Goal: Task Accomplishment & Management: Complete application form

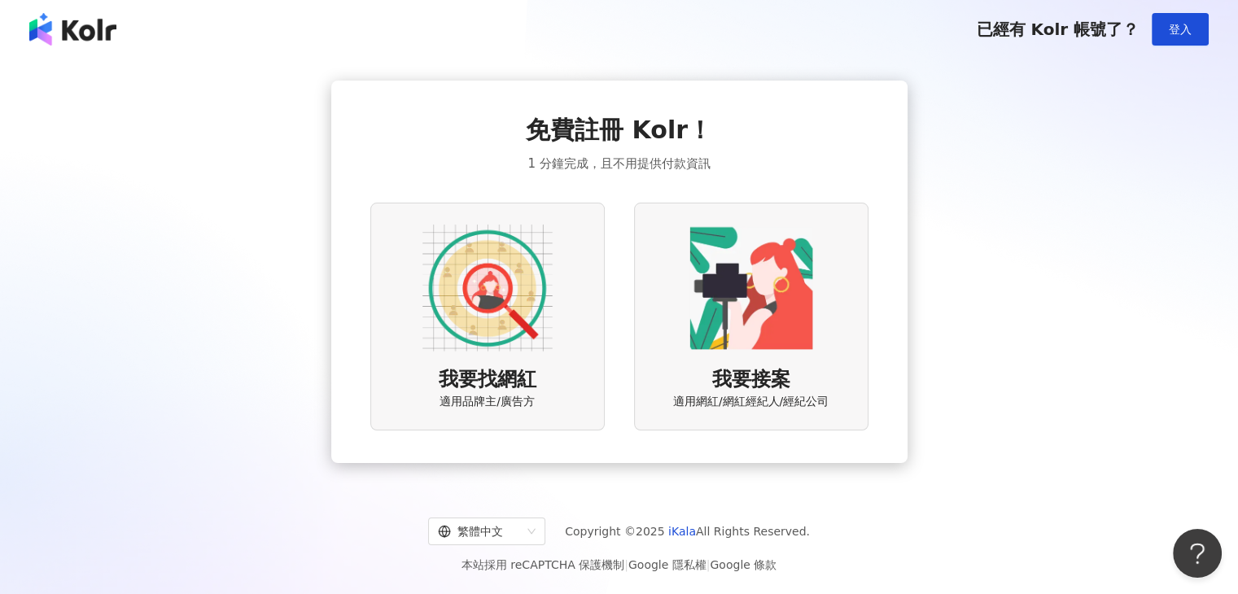
click at [462, 299] on img at bounding box center [487, 288] width 130 height 130
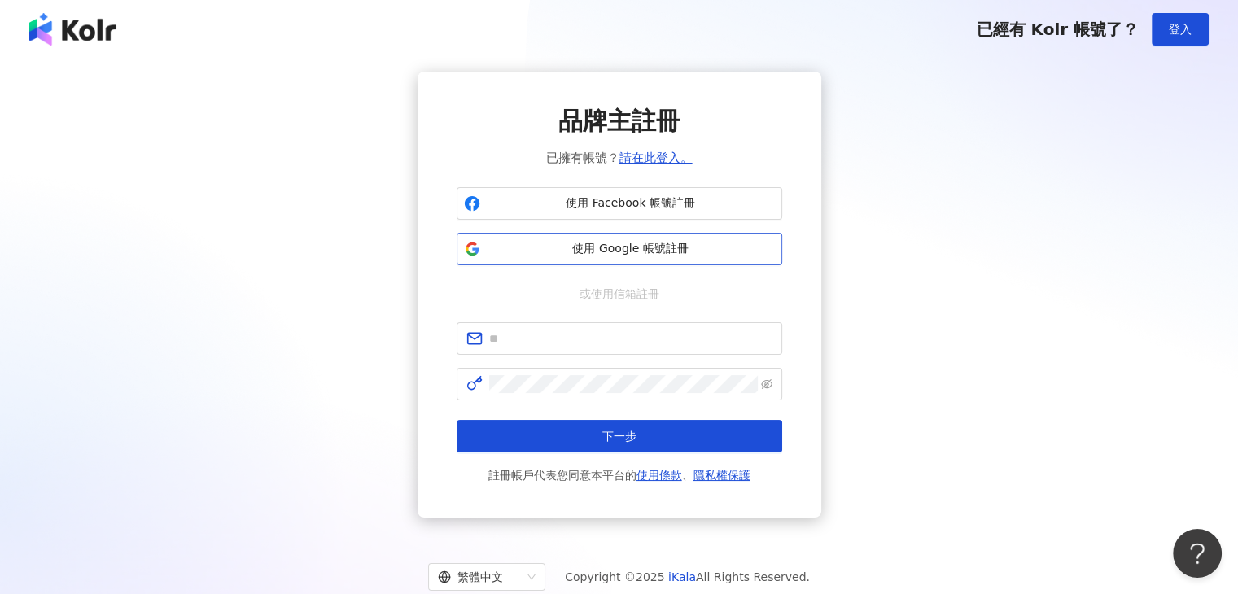
click at [512, 252] on span "使用 Google 帳號註冊" at bounding box center [631, 249] width 288 height 16
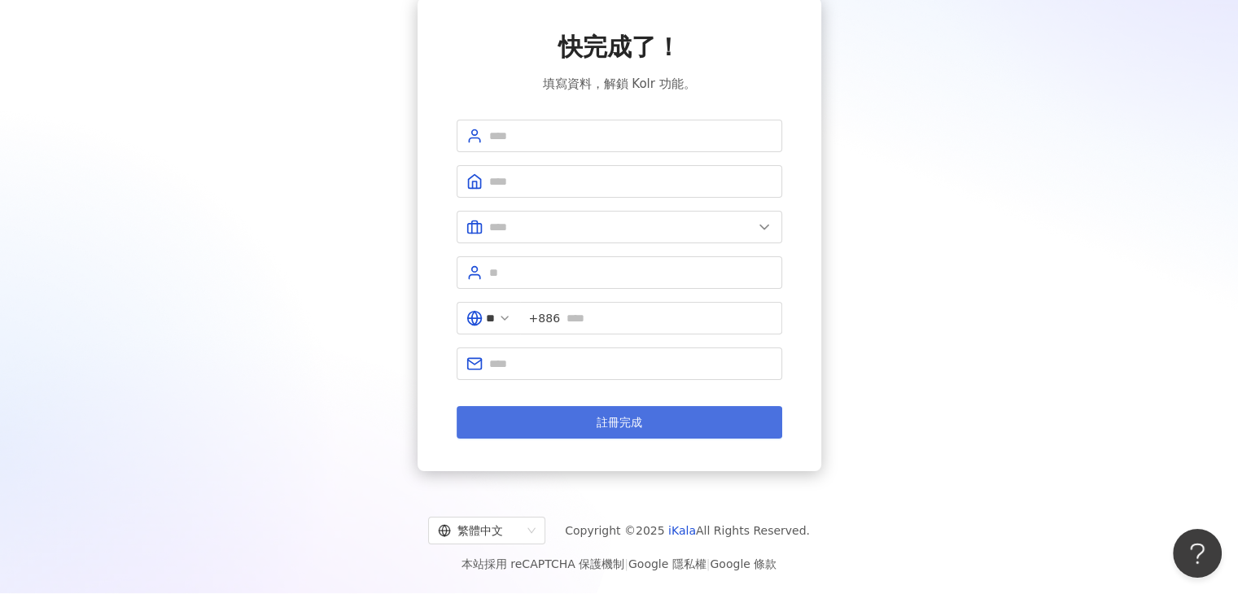
scroll to position [75, 0]
click at [589, 414] on button "註冊完成" at bounding box center [620, 421] width 326 height 33
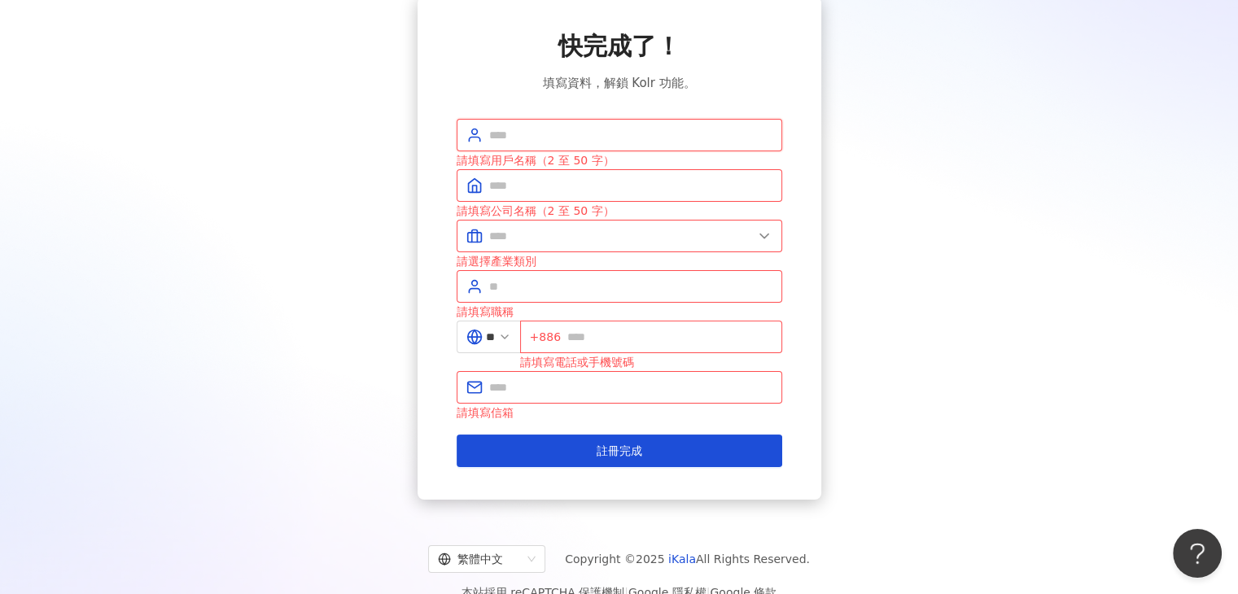
click at [582, 141] on input "text" at bounding box center [630, 135] width 283 height 18
type input "*****"
click at [562, 186] on input "text" at bounding box center [630, 186] width 283 height 18
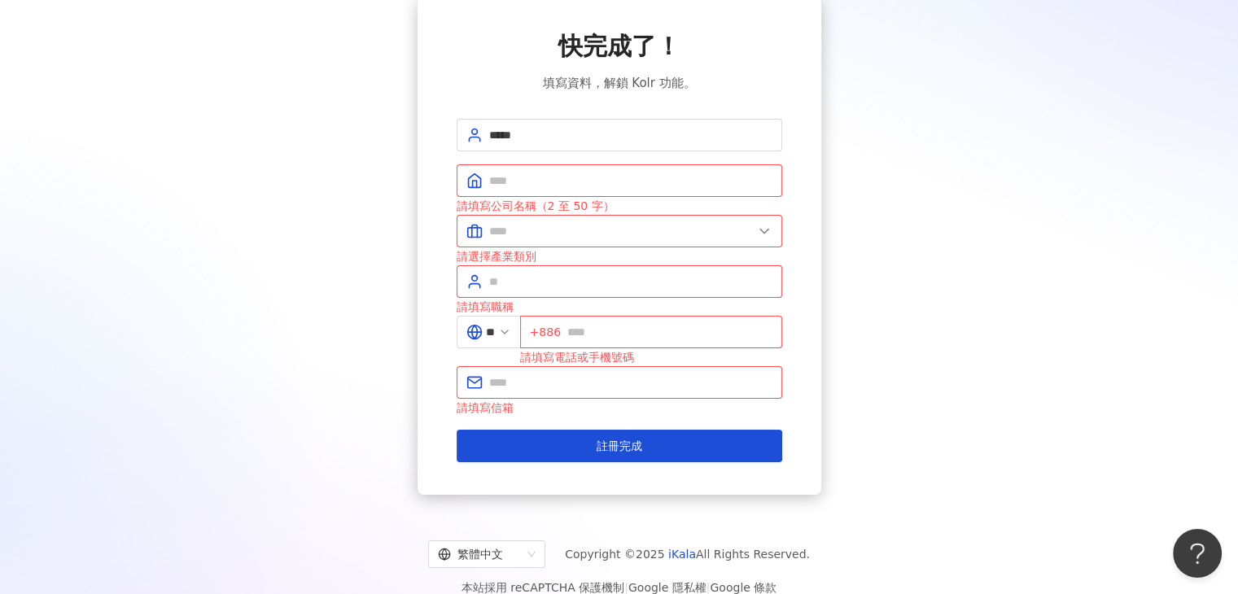
click at [756, 93] on div "快完成了！ 填寫資料，解鎖 Kolr 功能。 ***** 請填寫公司名稱（2 至 50 字） 請選擇產業類別 請填寫職稱 ** +886 請填寫電話或手機號碼…" at bounding box center [620, 245] width 326 height 433
click at [593, 183] on input "text" at bounding box center [630, 181] width 283 height 18
click at [560, 270] on span at bounding box center [620, 281] width 326 height 33
click at [573, 236] on input "text" at bounding box center [621, 231] width 264 height 18
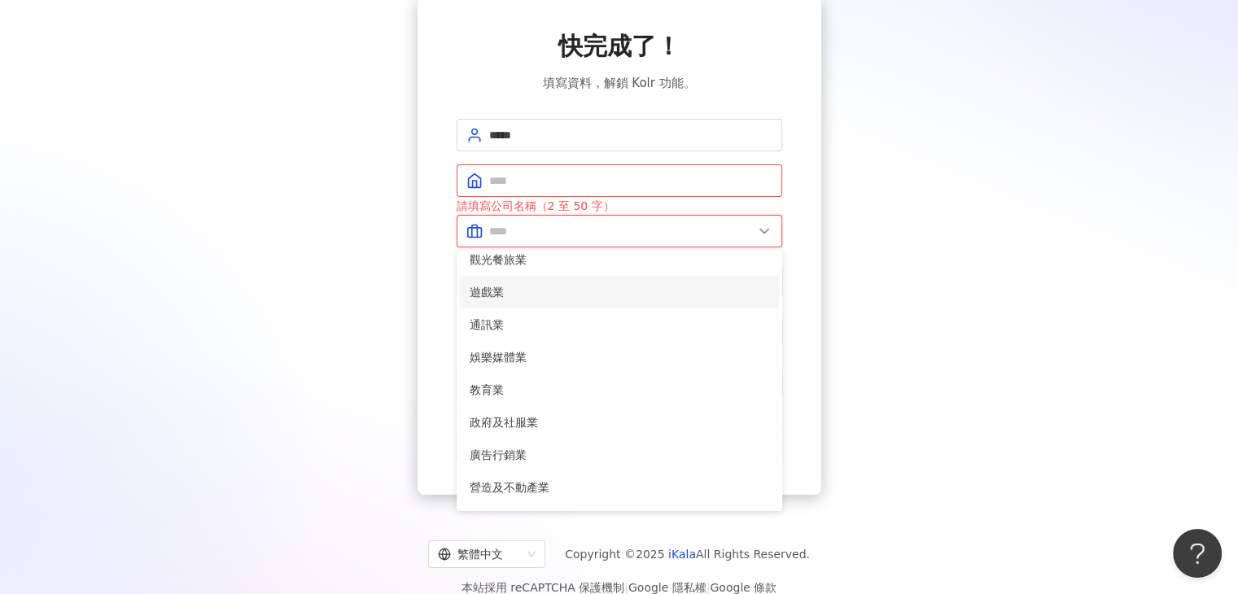
scroll to position [244, 0]
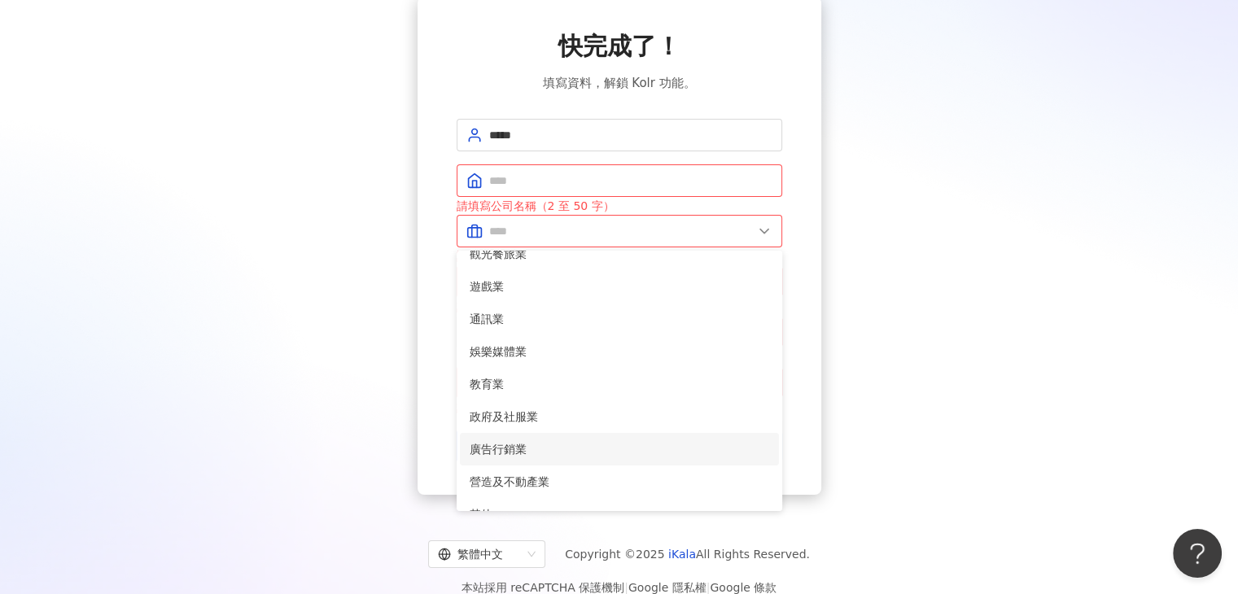
click at [537, 444] on span "廣告行銷業" at bounding box center [620, 449] width 300 height 18
type input "*****"
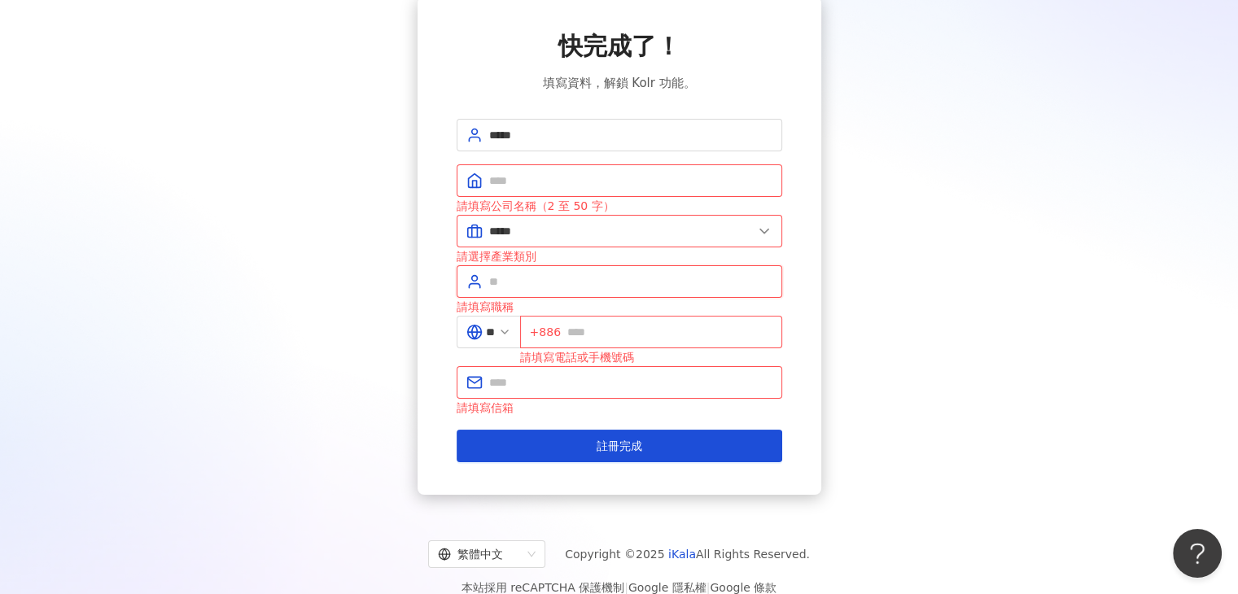
click at [542, 284] on input "text" at bounding box center [630, 282] width 283 height 18
type input "*"
type input "****"
click at [609, 333] on input "text" at bounding box center [669, 332] width 205 height 18
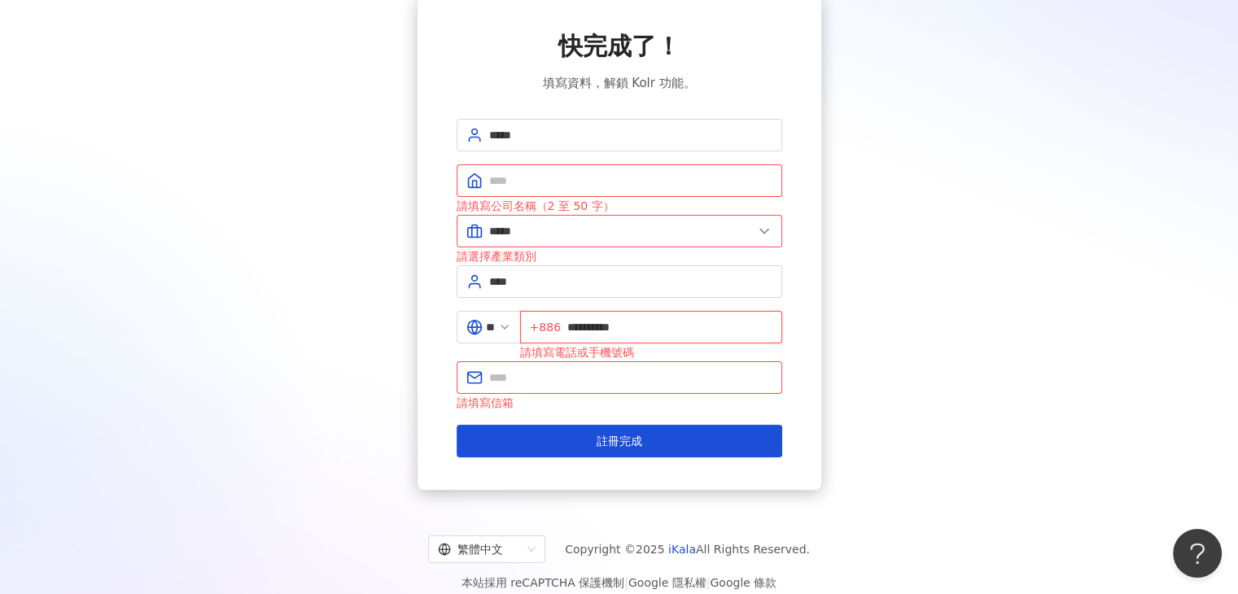
type input "**********"
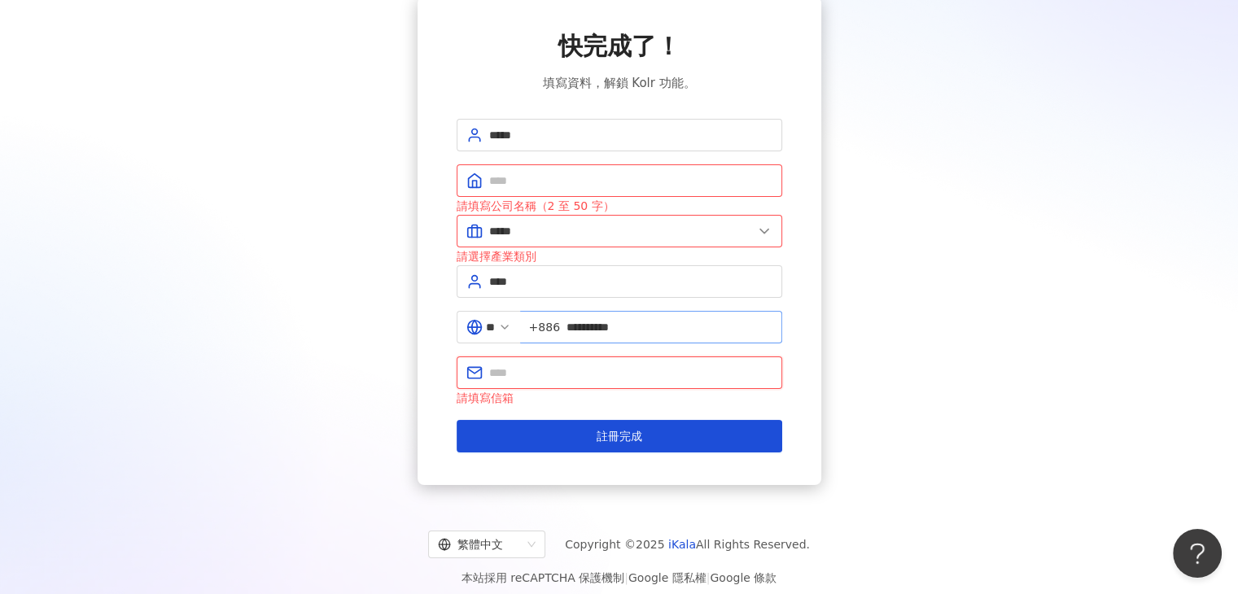
type input "*"
type input "**********"
click at [593, 173] on input "text" at bounding box center [630, 181] width 283 height 18
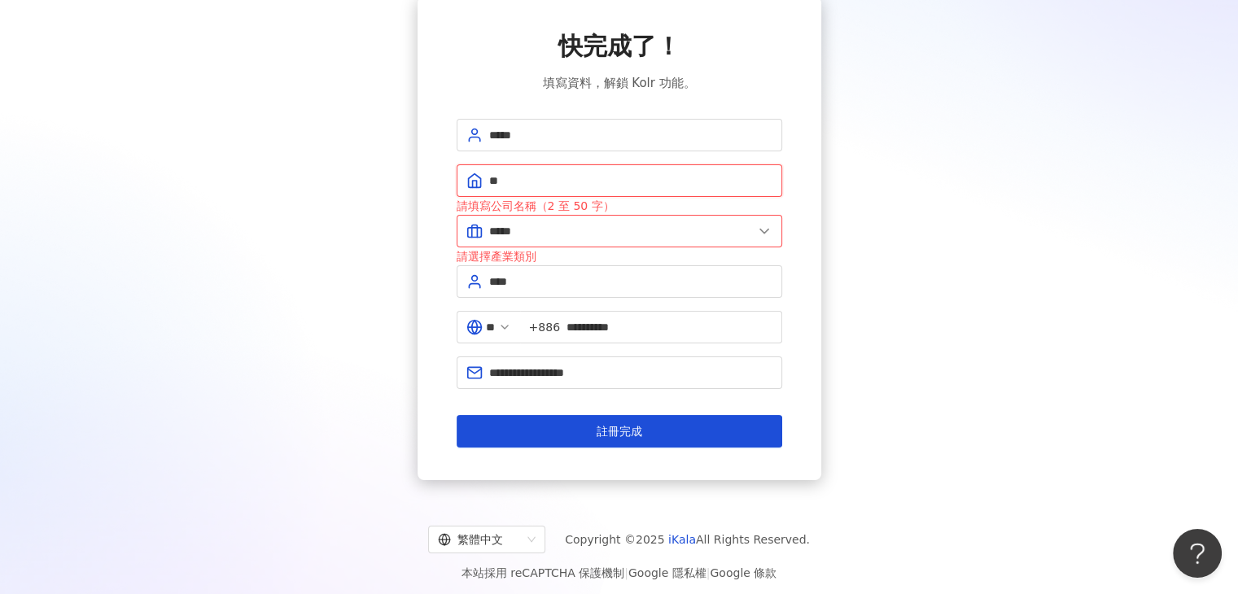
type input "*"
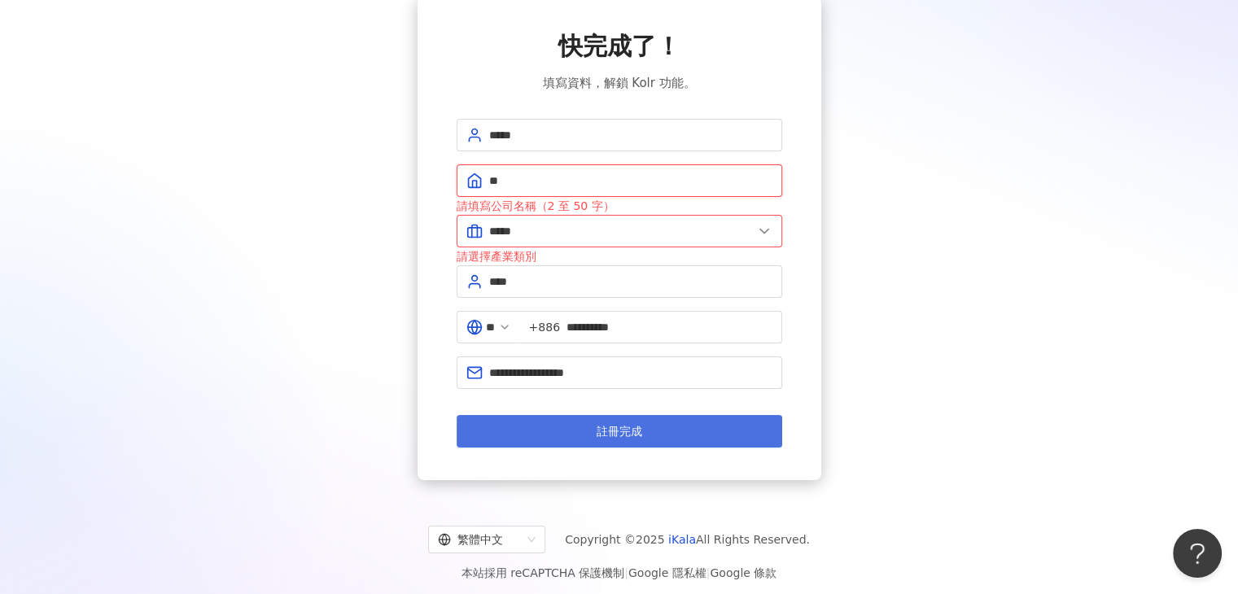
type input "**"
click at [495, 438] on button "註冊完成" at bounding box center [620, 431] width 326 height 33
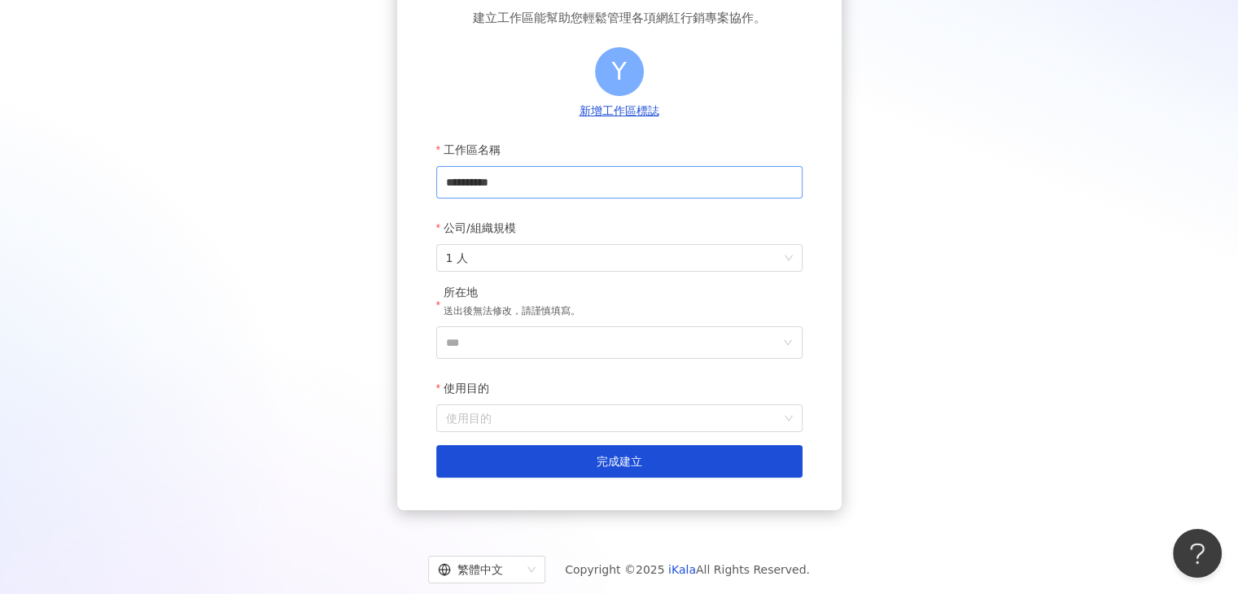
scroll to position [163, 0]
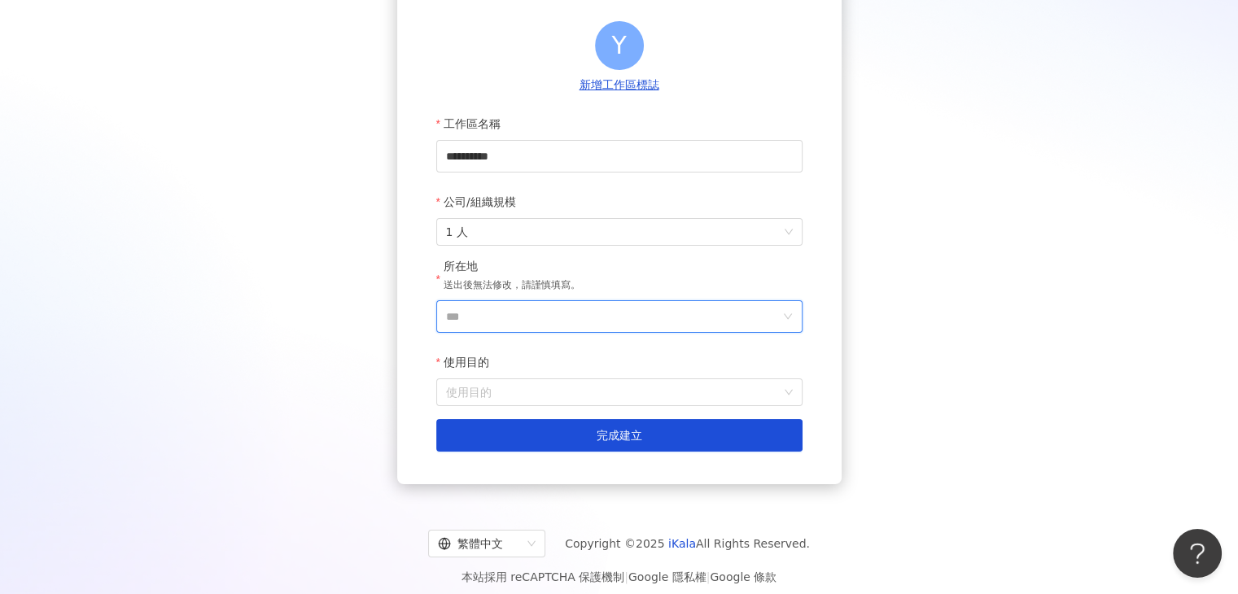
click at [531, 324] on input "***" at bounding box center [613, 316] width 334 height 31
click at [665, 90] on div "台灣" at bounding box center [656, 86] width 23 height 29
click at [508, 396] on input "使用目的" at bounding box center [619, 392] width 347 height 26
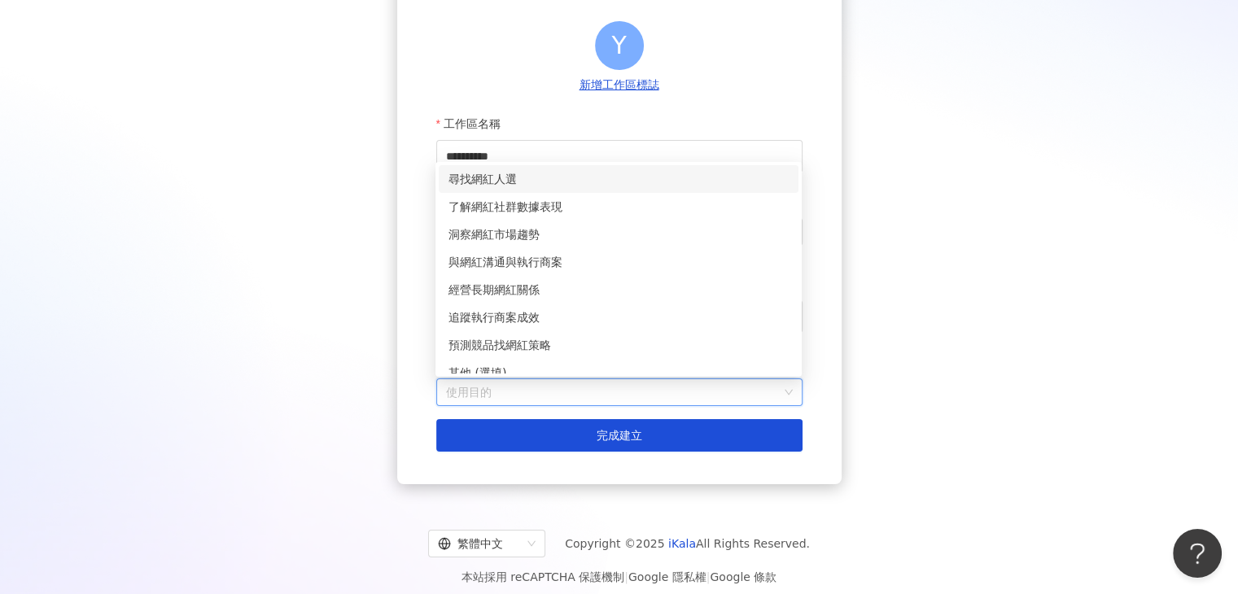
click at [511, 174] on div "尋找網紅人選" at bounding box center [619, 179] width 340 height 18
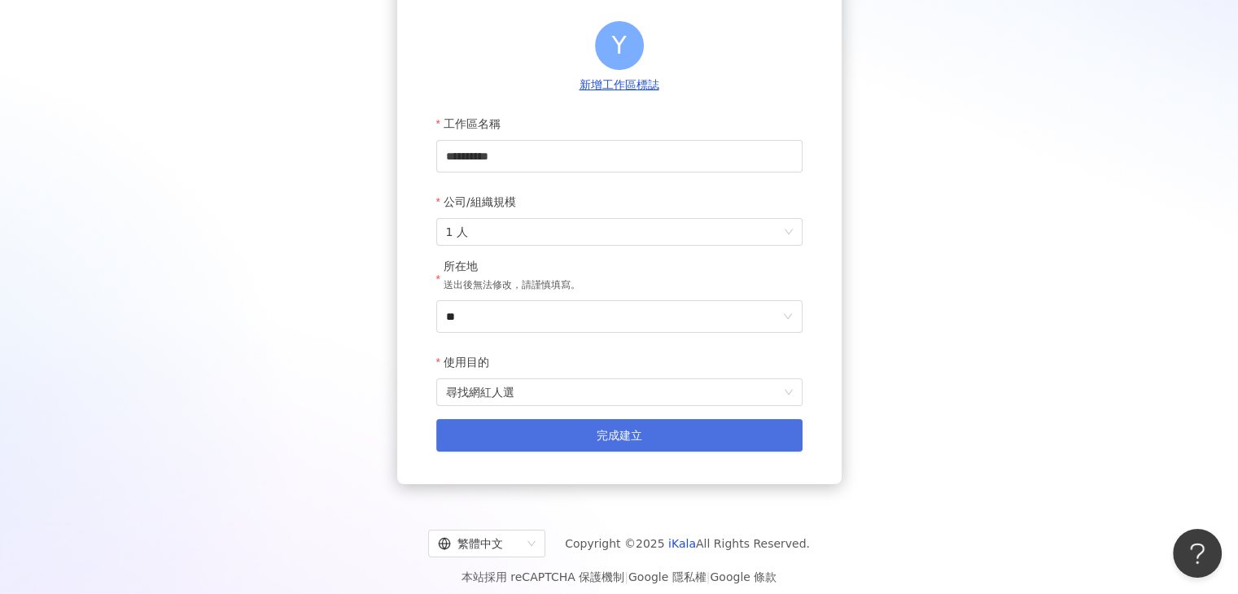
click at [526, 449] on button "完成建立" at bounding box center [619, 435] width 366 height 33
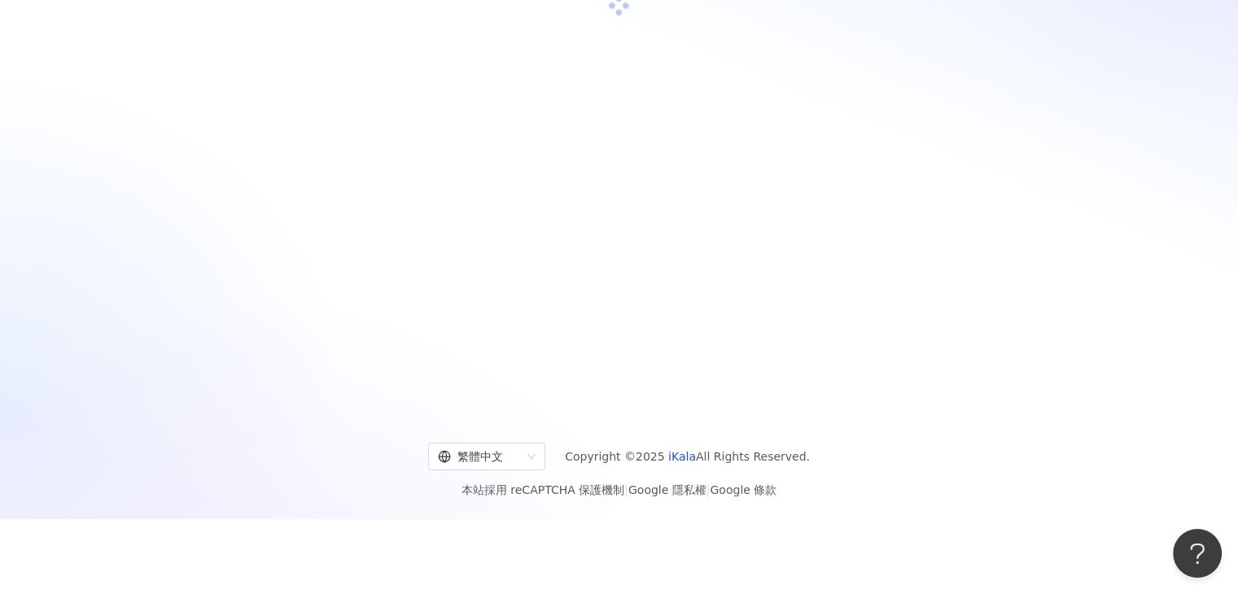
scroll to position [75, 0]
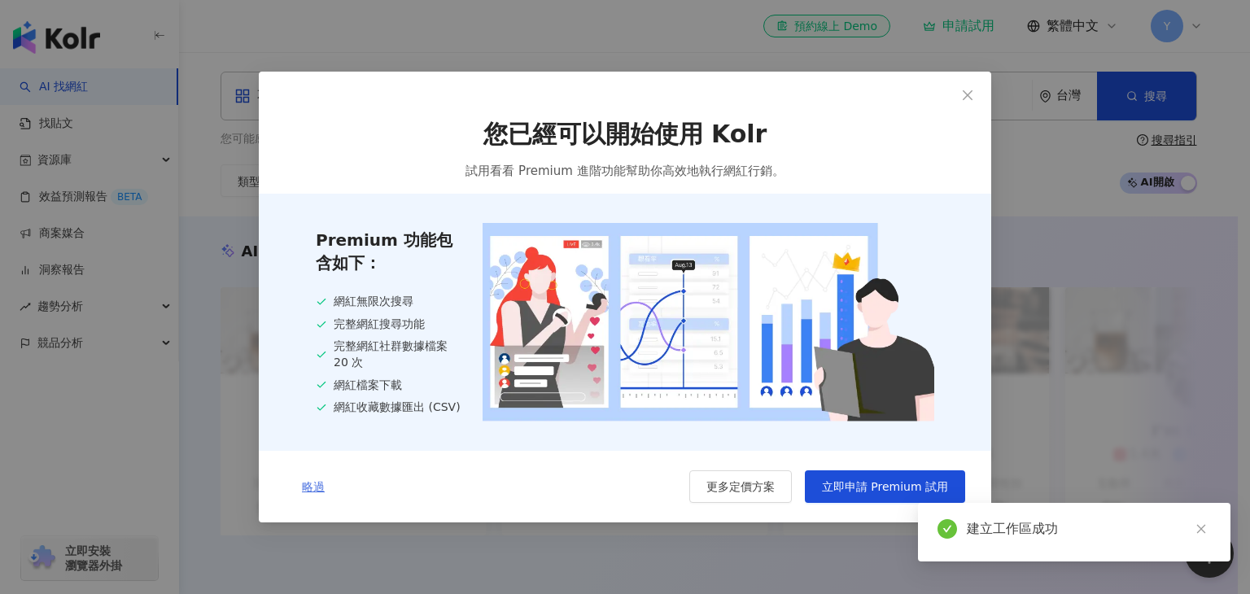
click at [313, 489] on span "略過" at bounding box center [313, 486] width 23 height 13
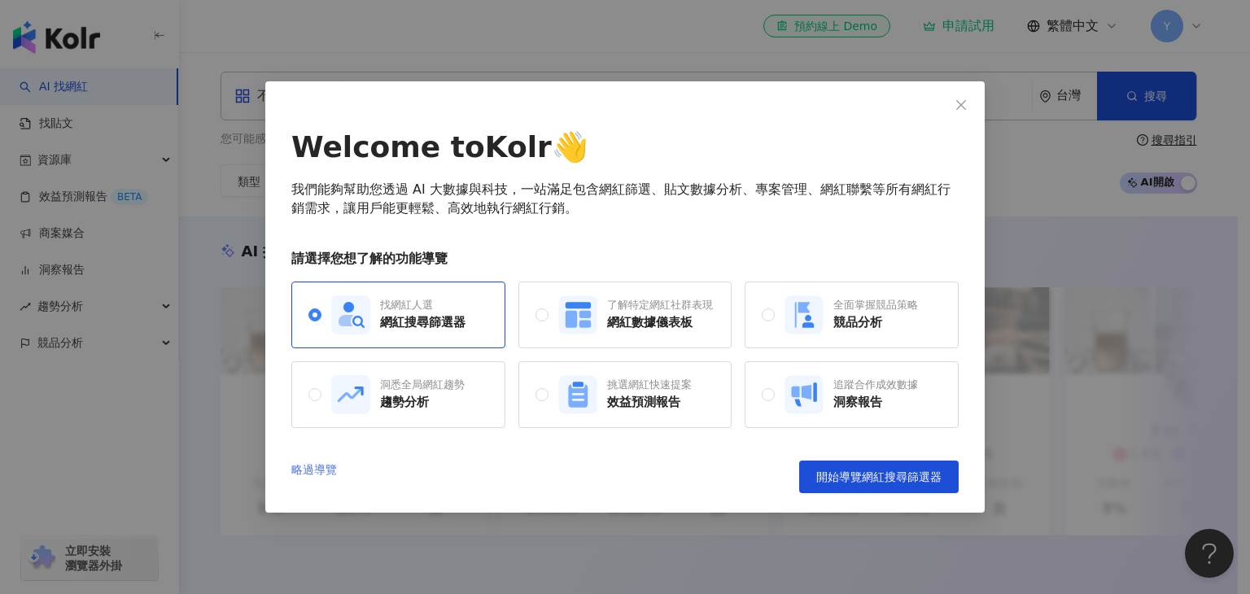
click at [317, 466] on link "略過導覽" at bounding box center [314, 477] width 46 height 33
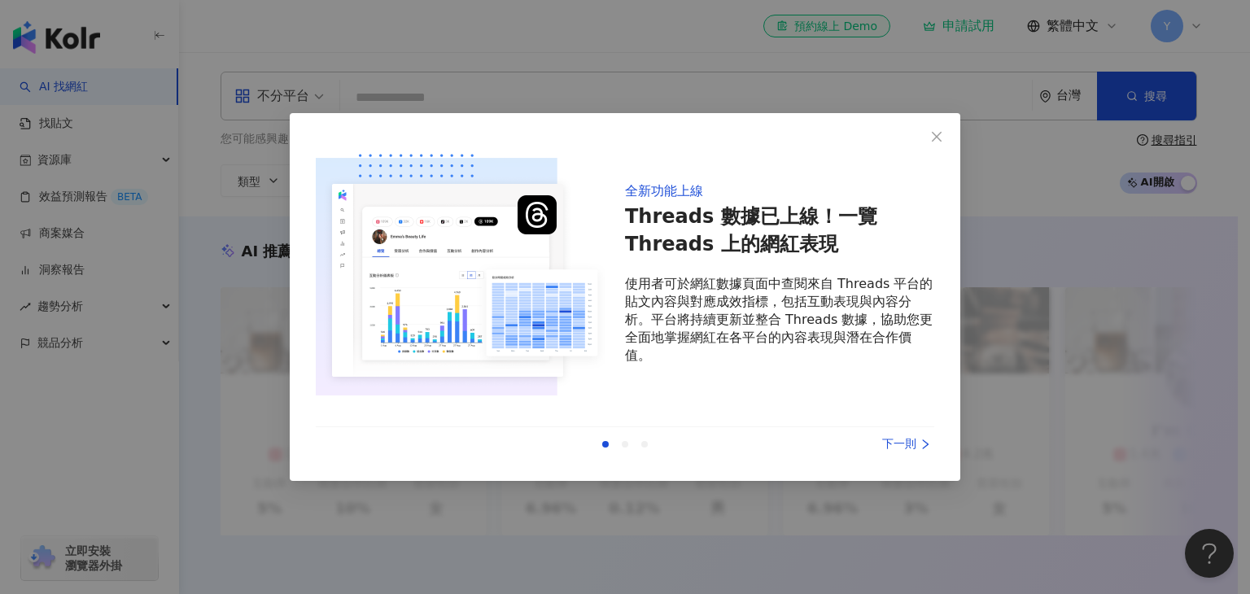
click at [895, 450] on div "下一則" at bounding box center [873, 445] width 122 height 18
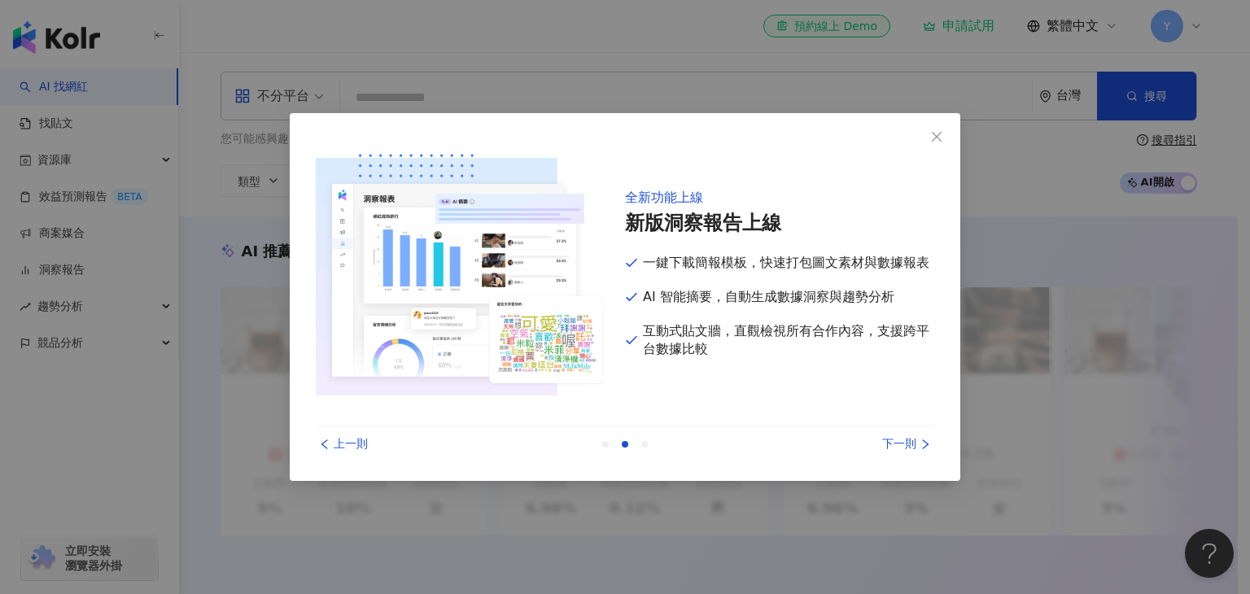
click at [895, 450] on div "下一則" at bounding box center [873, 445] width 122 height 18
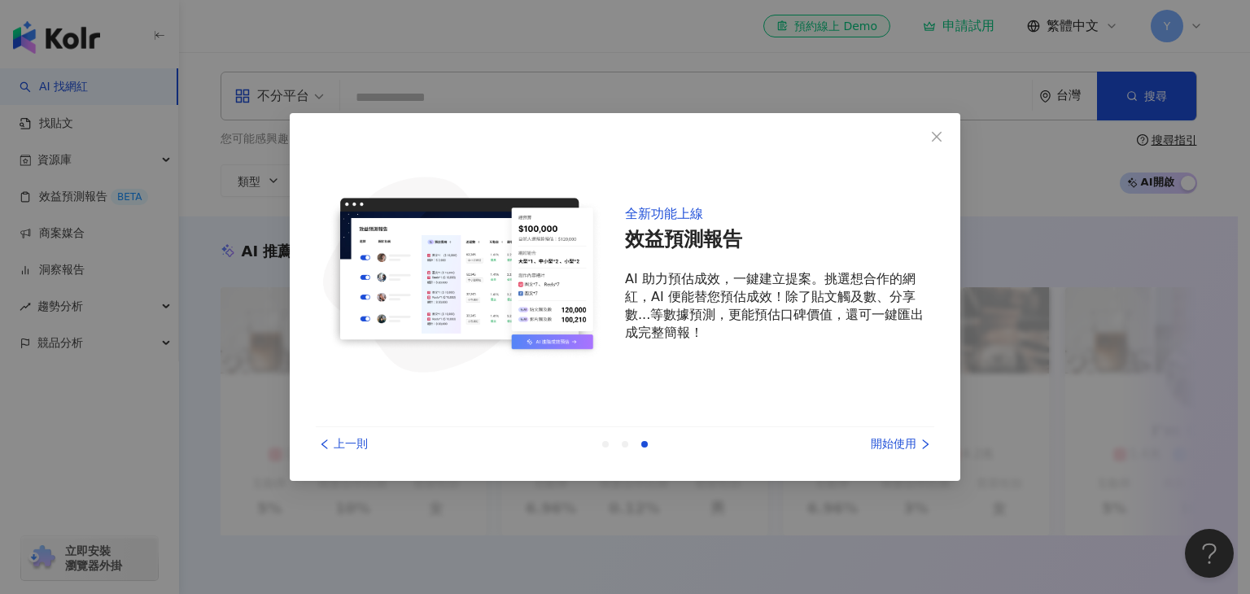
click at [895, 450] on div "開始使用" at bounding box center [873, 445] width 122 height 18
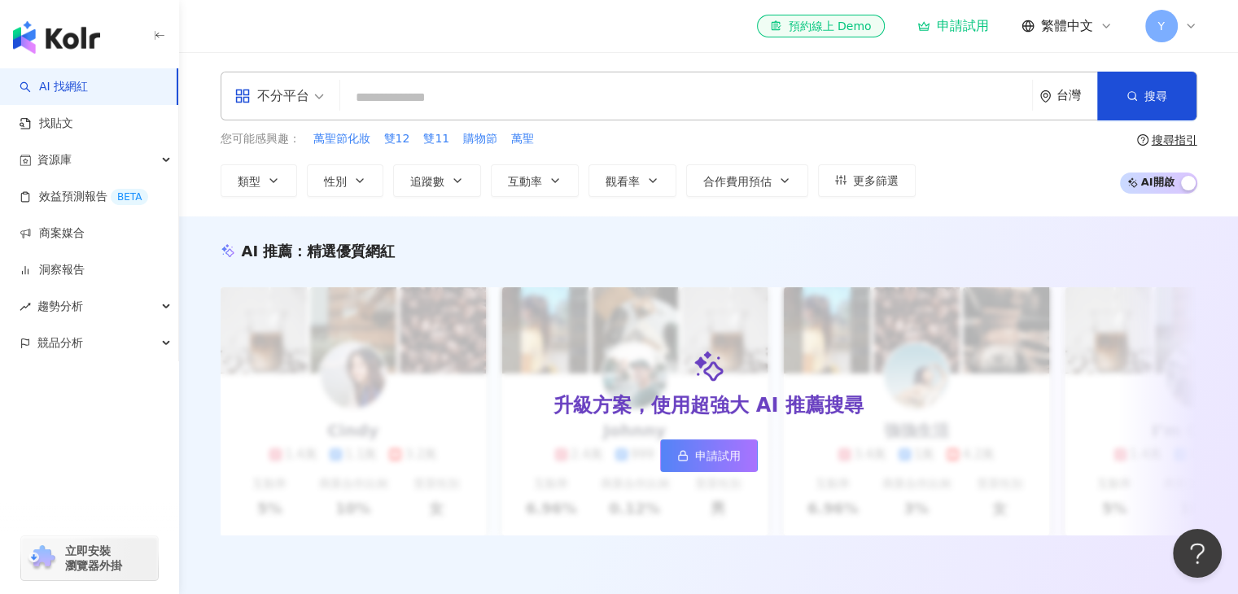
click at [306, 101] on div "不分平台" at bounding box center [271, 96] width 75 height 26
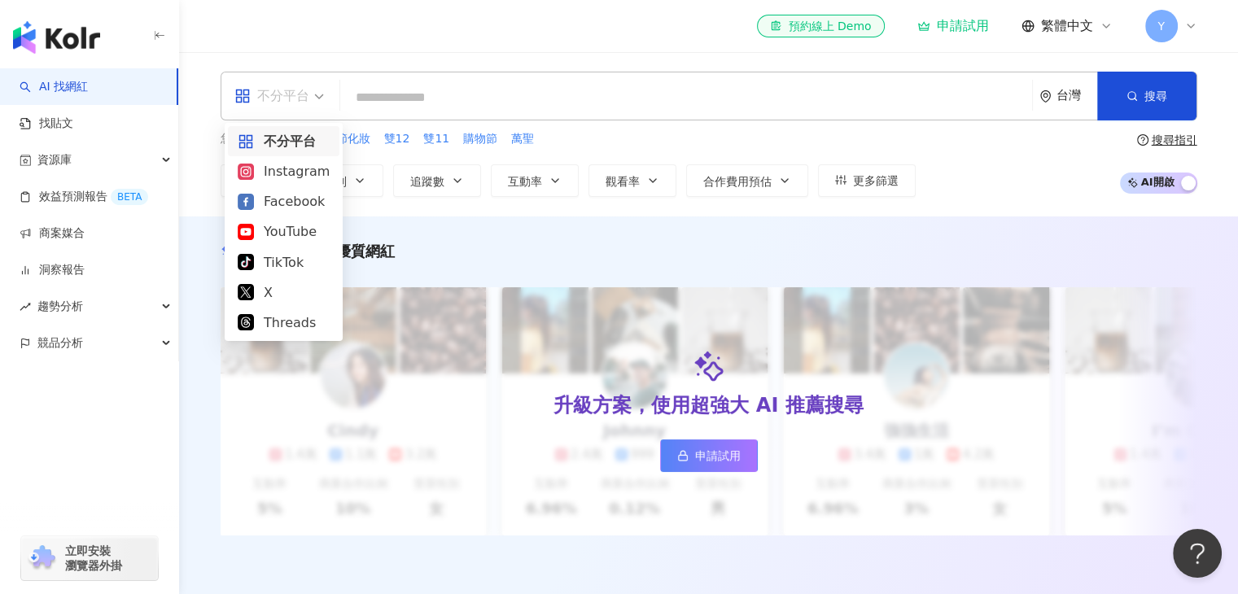
click at [313, 100] on span "不分平台" at bounding box center [279, 96] width 90 height 26
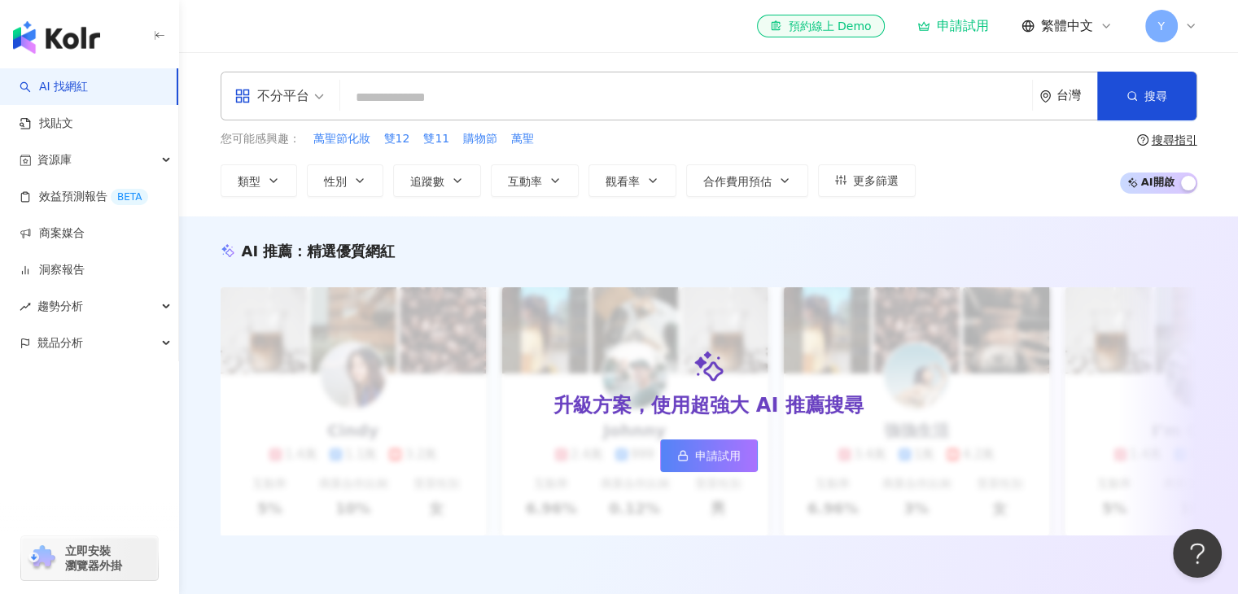
click at [453, 101] on input "search" at bounding box center [686, 97] width 679 height 31
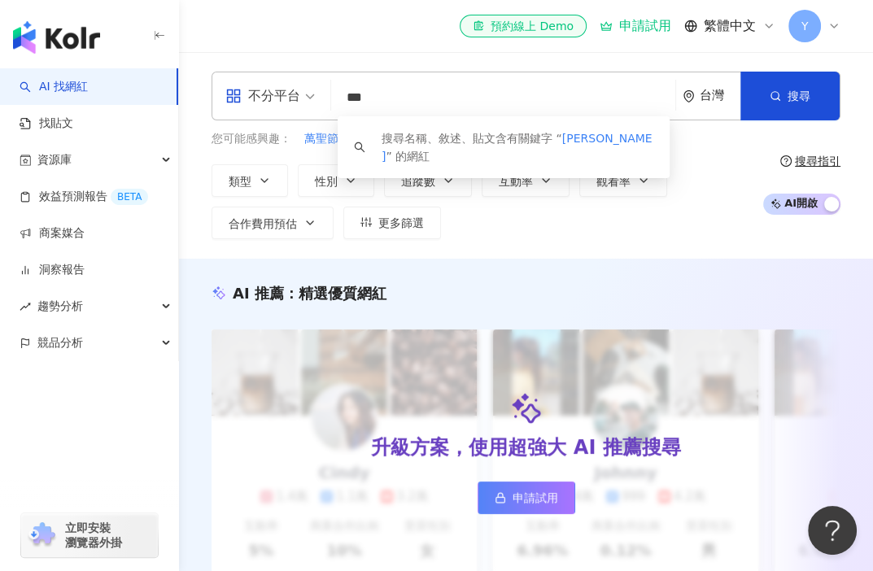
type input "***"
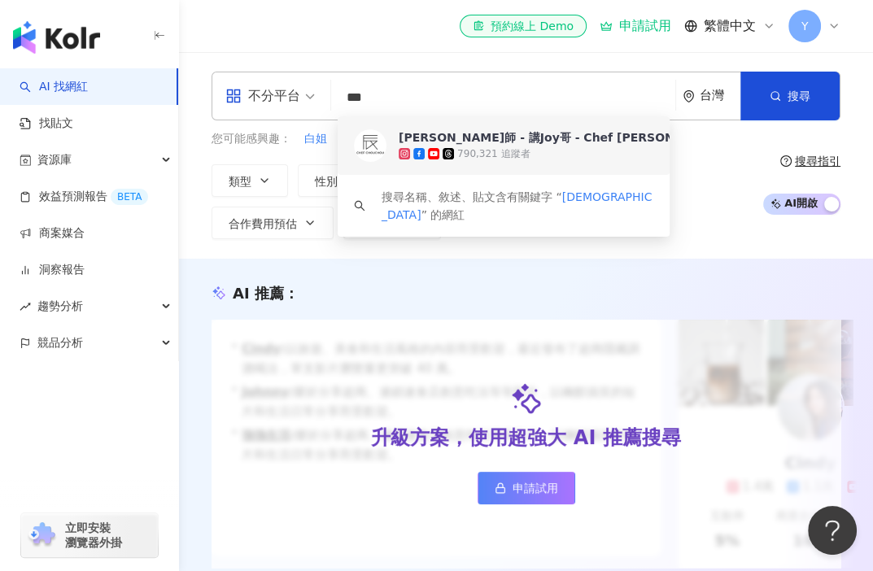
click at [549, 154] on div "790,321 追蹤者" at bounding box center [669, 154] width 540 height 16
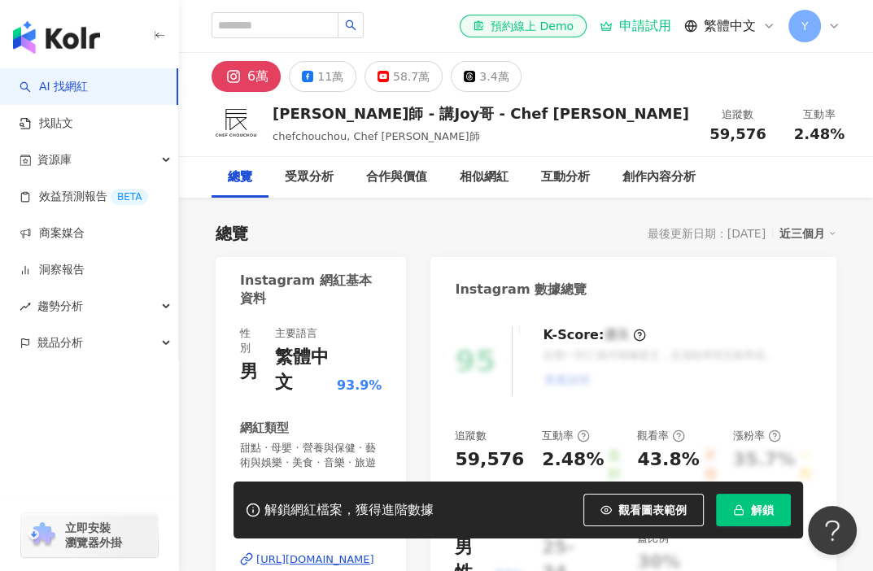
click at [612, 87] on div "6萬 11萬 58.7萬 3.4萬" at bounding box center [526, 72] width 694 height 39
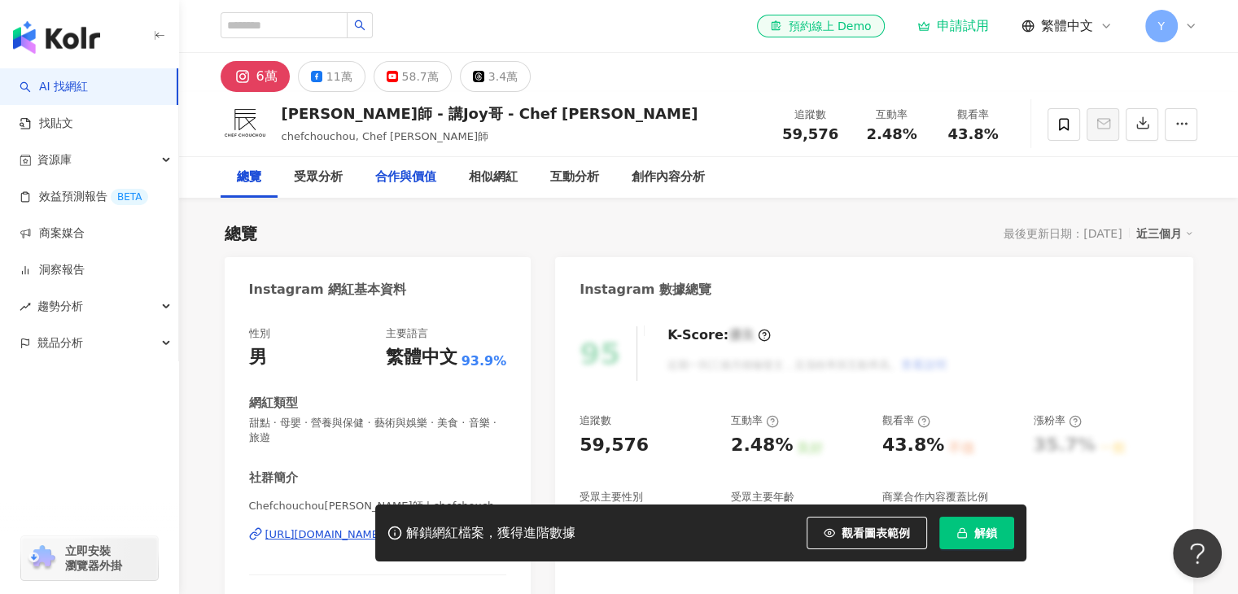
click at [398, 184] on div "合作與價值" at bounding box center [405, 178] width 61 height 20
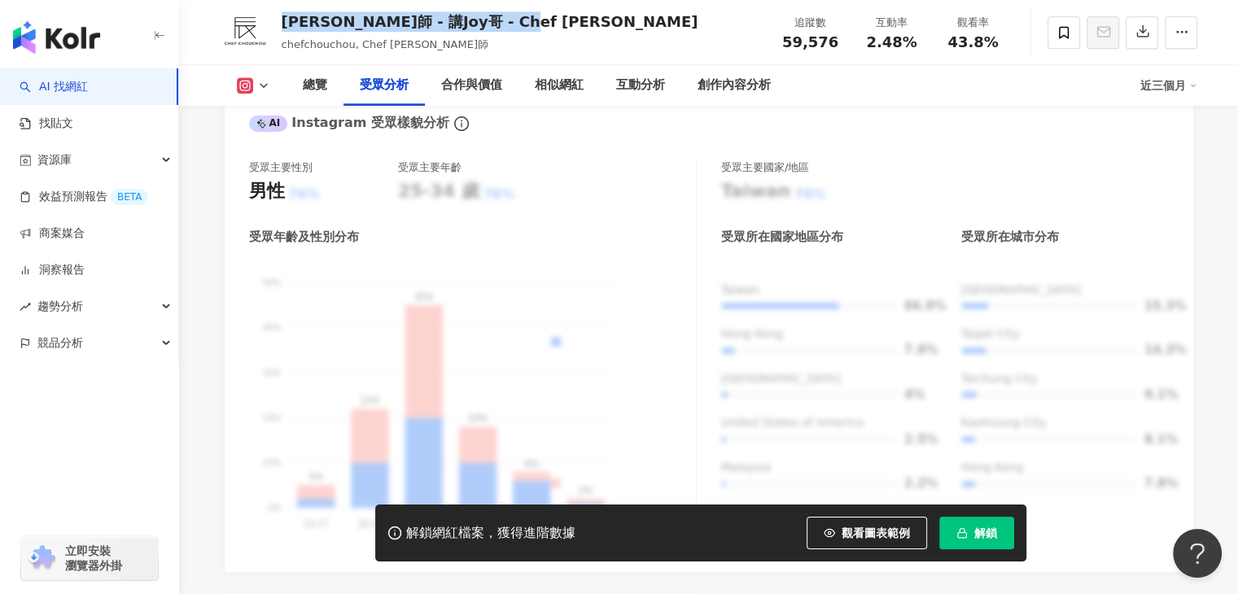
scroll to position [1403, 0]
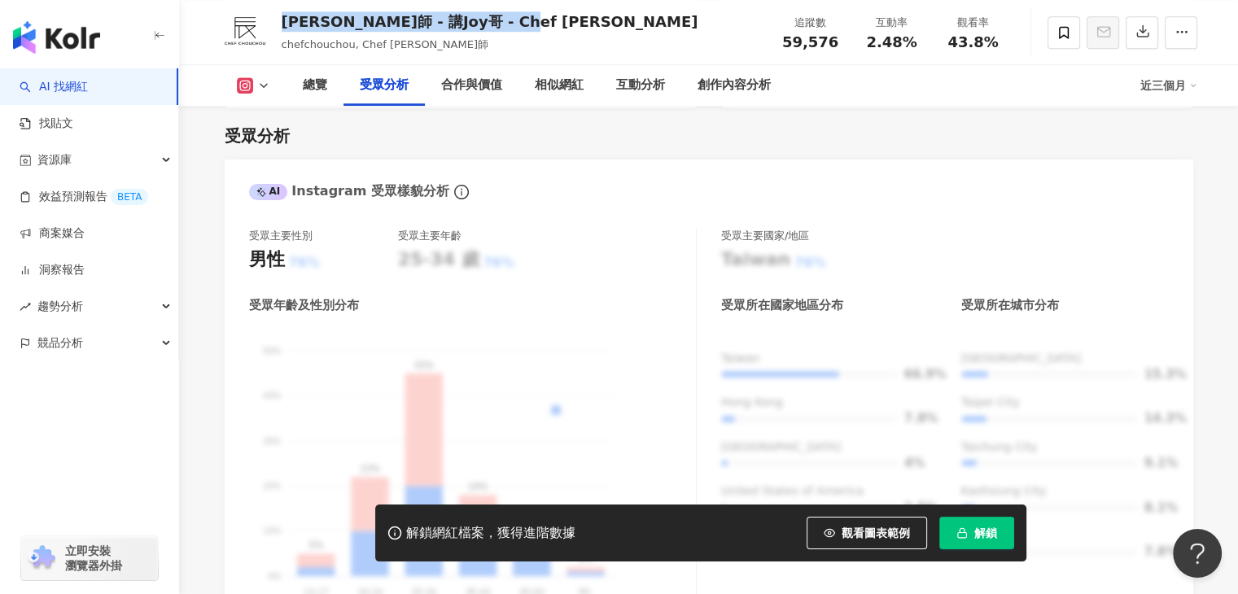
drag, startPoint x: 529, startPoint y: 21, endPoint x: 284, endPoint y: 9, distance: 245.3
click at [284, 9] on div "阿辰師 - 講Joy哥 - Chef Chouchou chefchouchou, Chef Chouchou阿辰師 追蹤數 59,576 互動率 2.48%…" at bounding box center [709, 32] width 1042 height 64
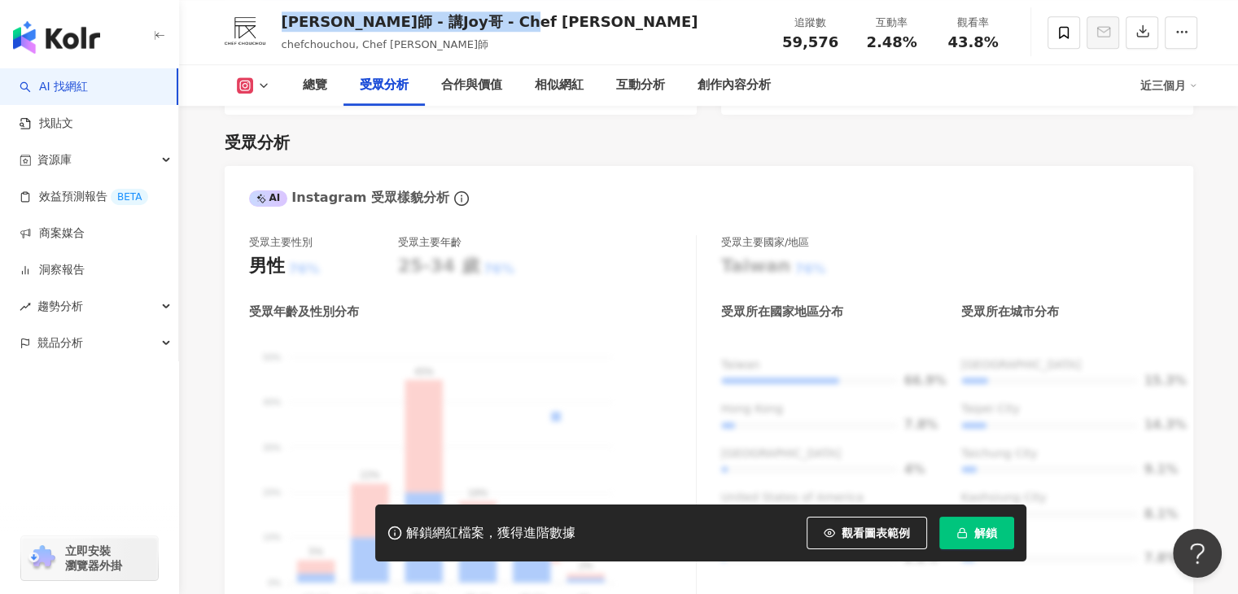
copy div "[PERSON_NAME]師 - 講Joy哥 - Chef [PERSON_NAME]"
